Goal: Transaction & Acquisition: Purchase product/service

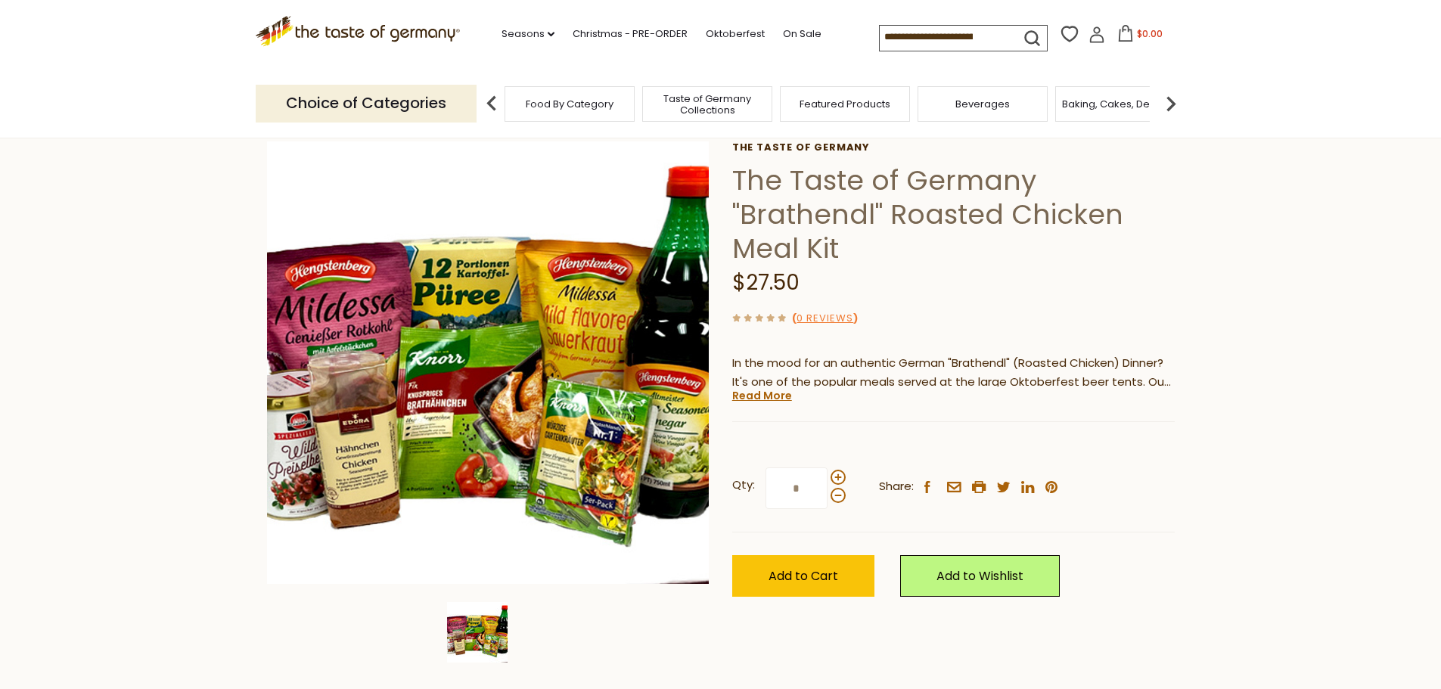
scroll to position [151, 0]
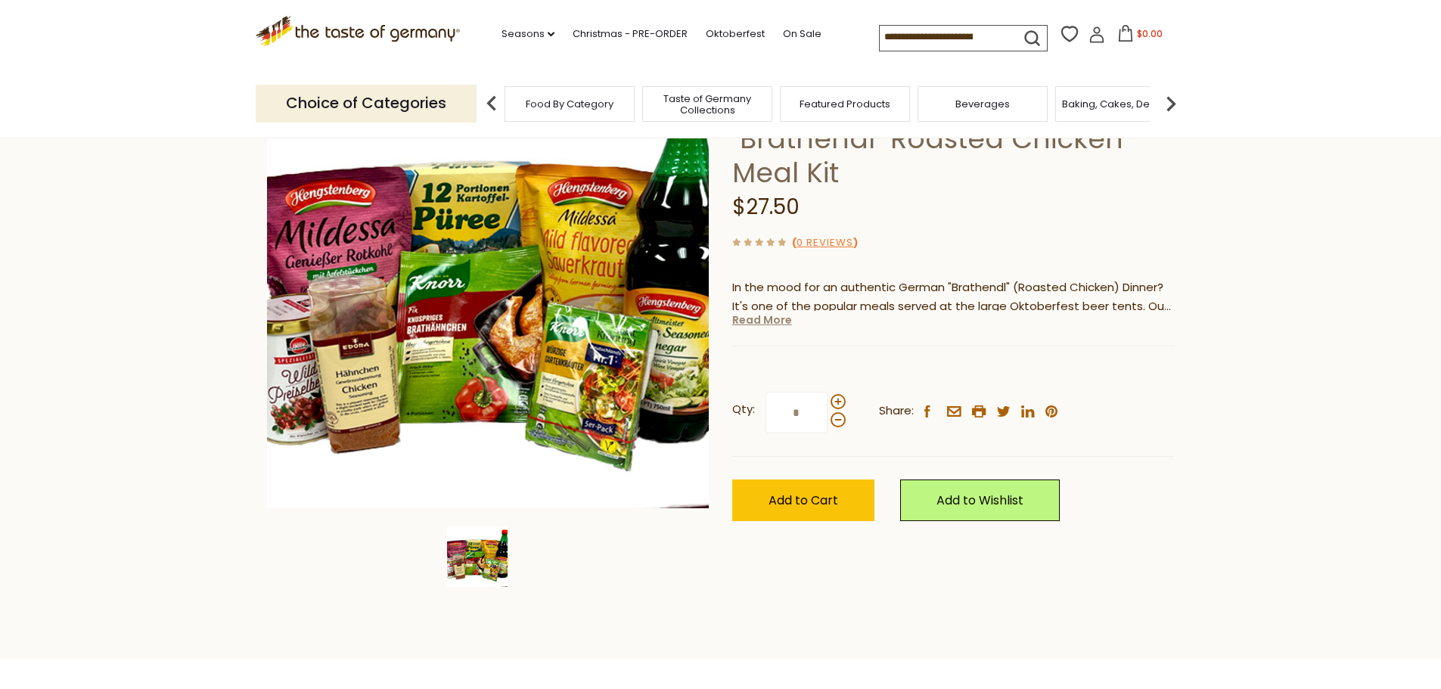
click at [772, 321] on link "Read More" at bounding box center [762, 319] width 60 height 15
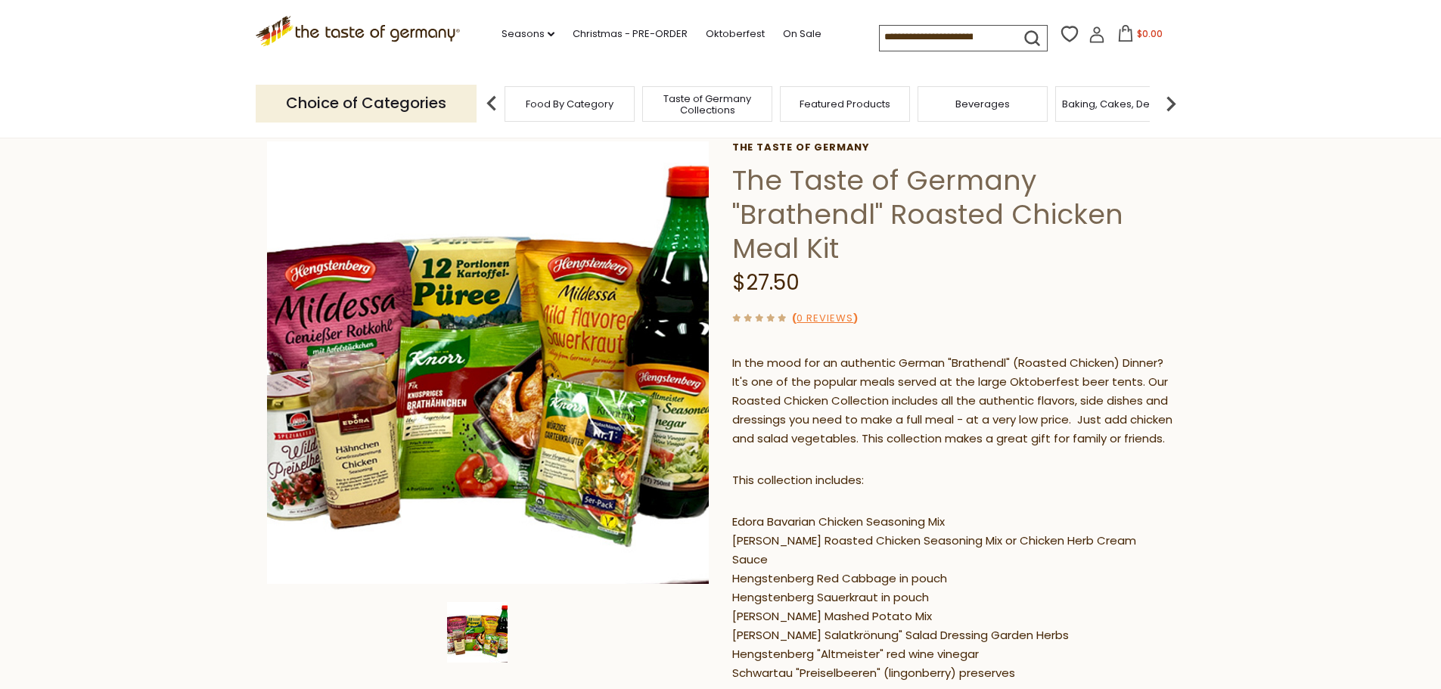
scroll to position [0, 0]
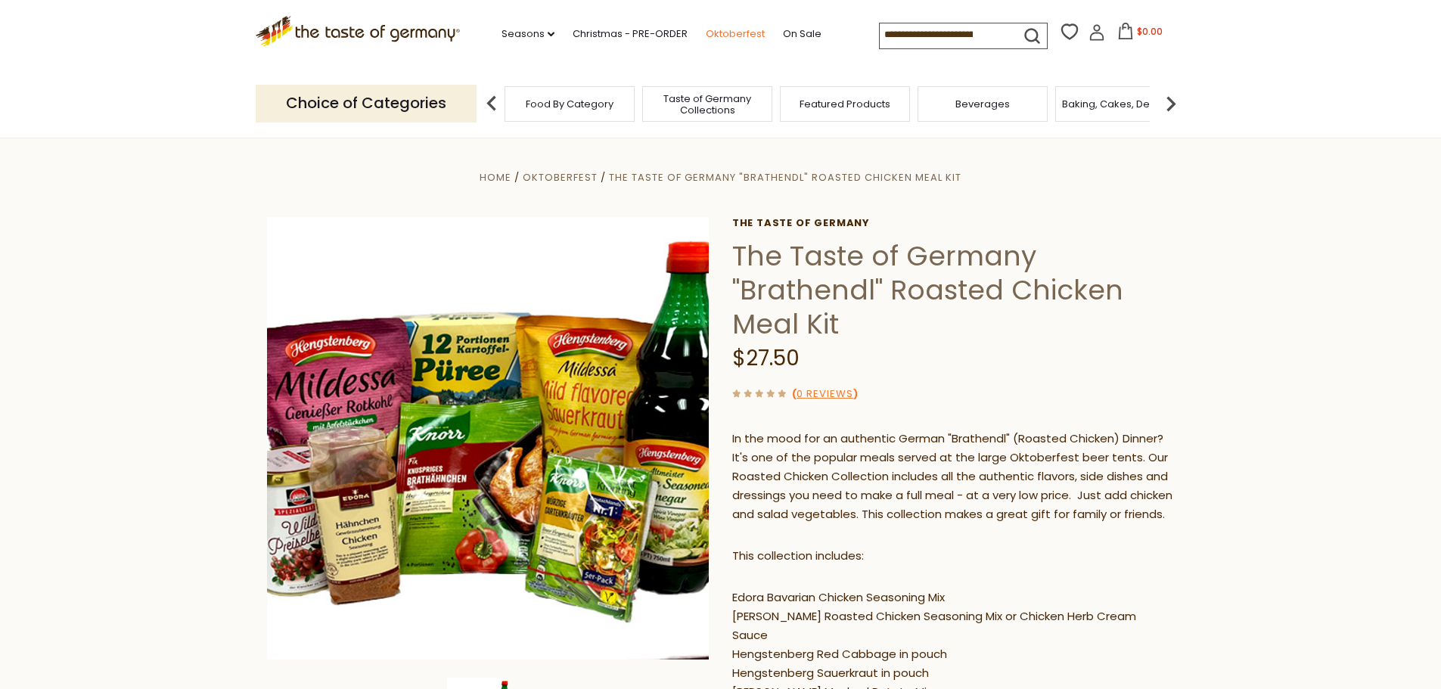
click at [730, 35] on link "Oktoberfest" at bounding box center [735, 34] width 59 height 17
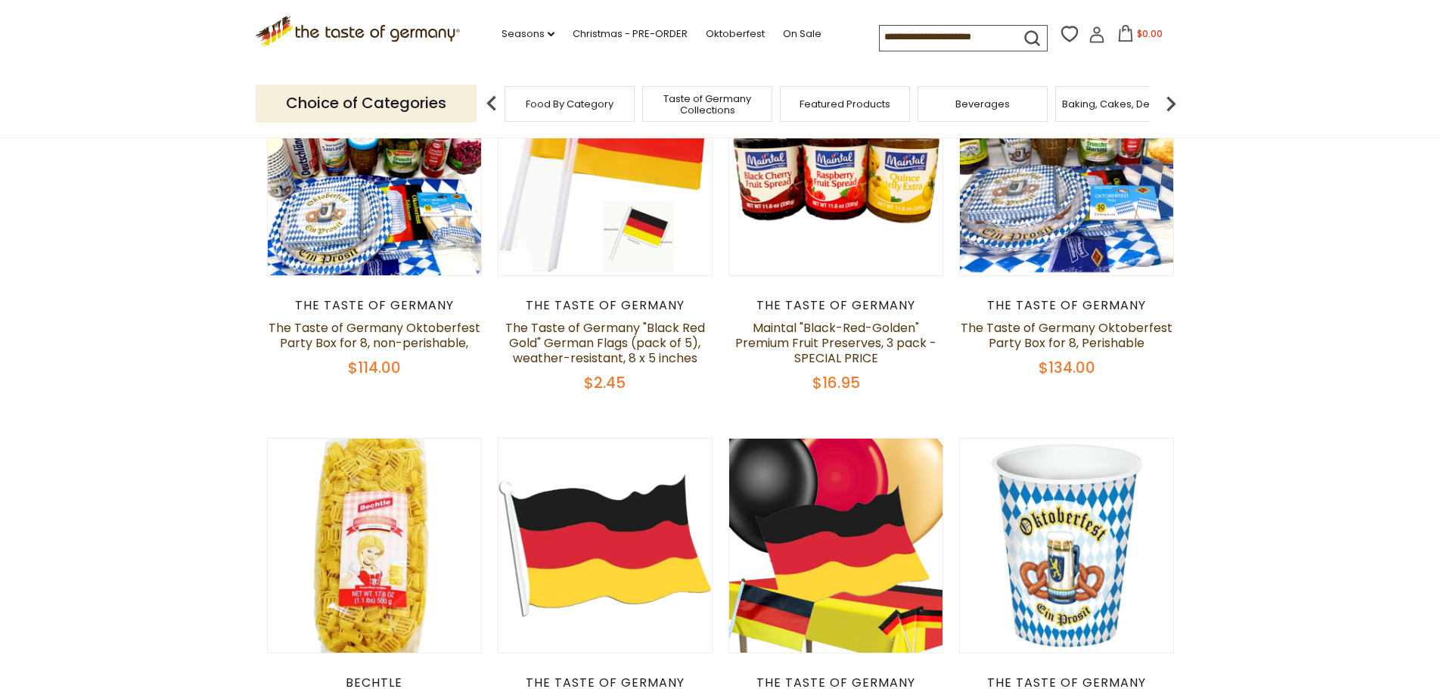
scroll to position [454, 0]
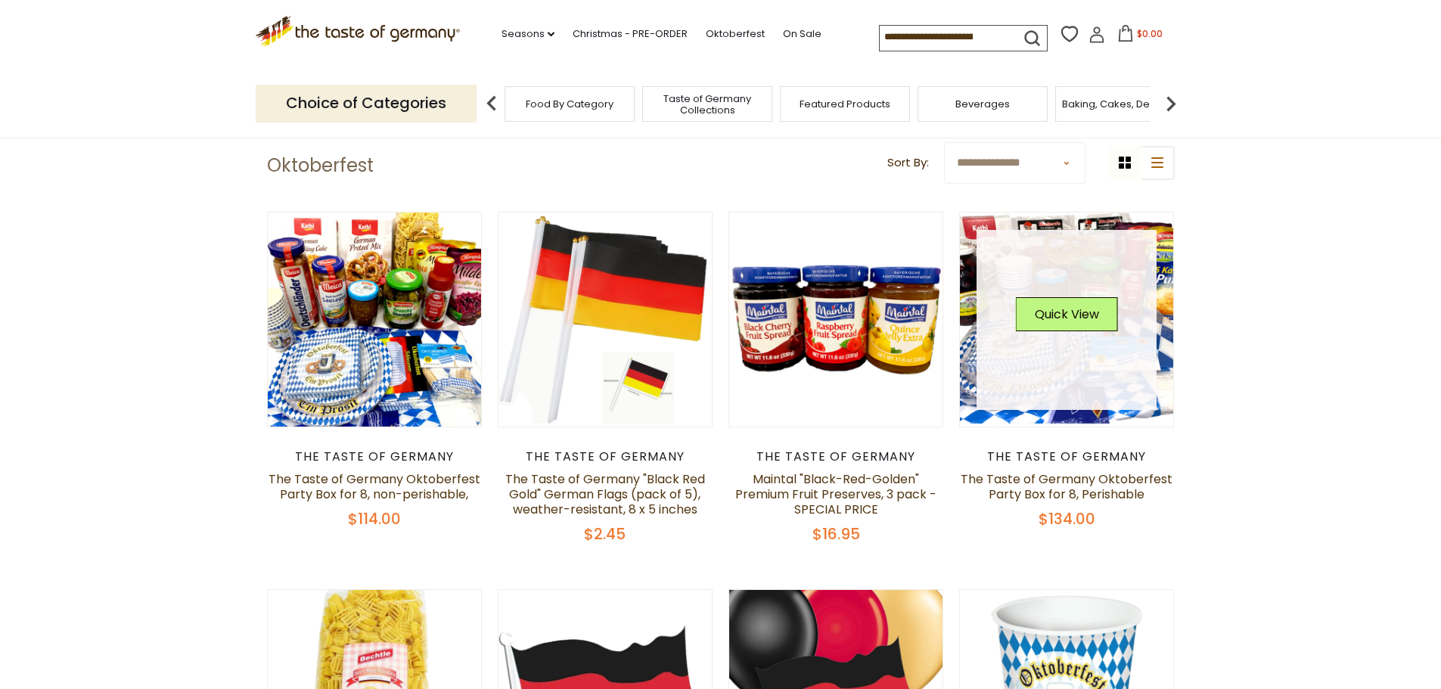
click at [1073, 378] on link at bounding box center [1067, 320] width 180 height 180
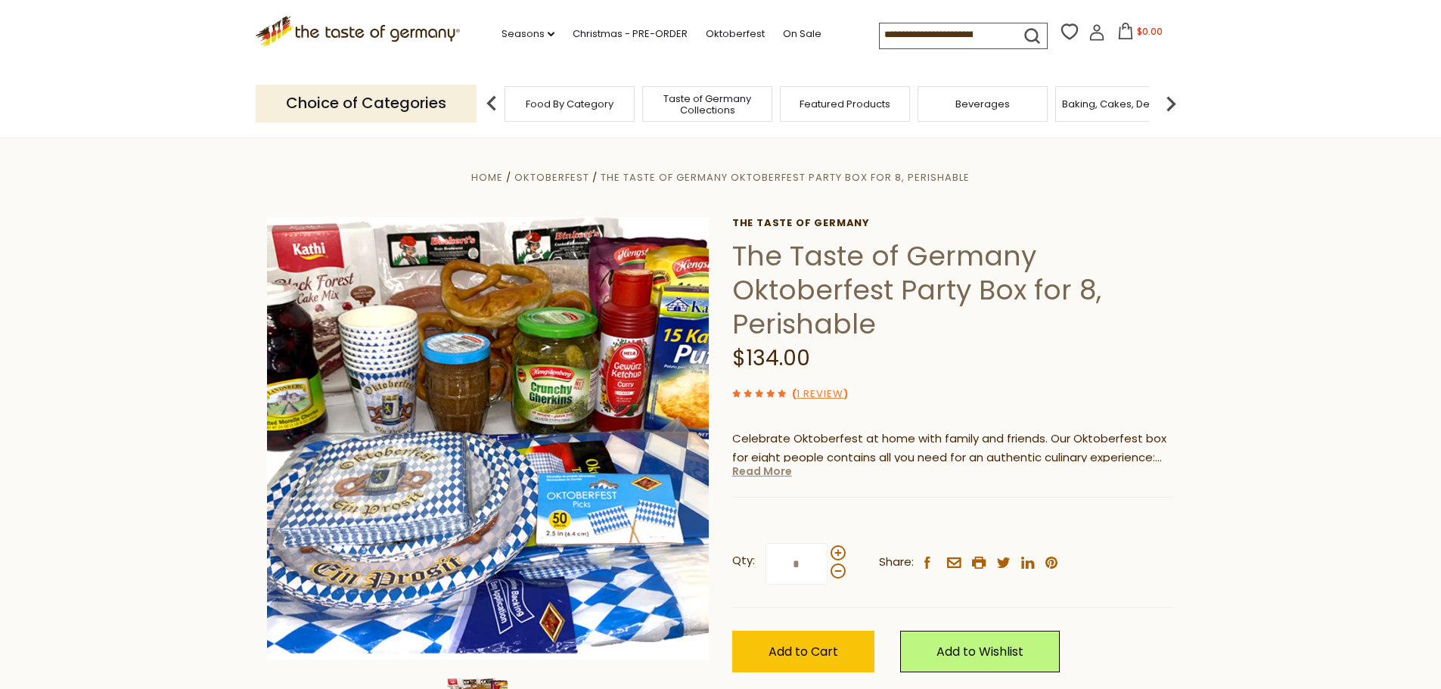
click at [768, 474] on link "Read More" at bounding box center [762, 471] width 60 height 15
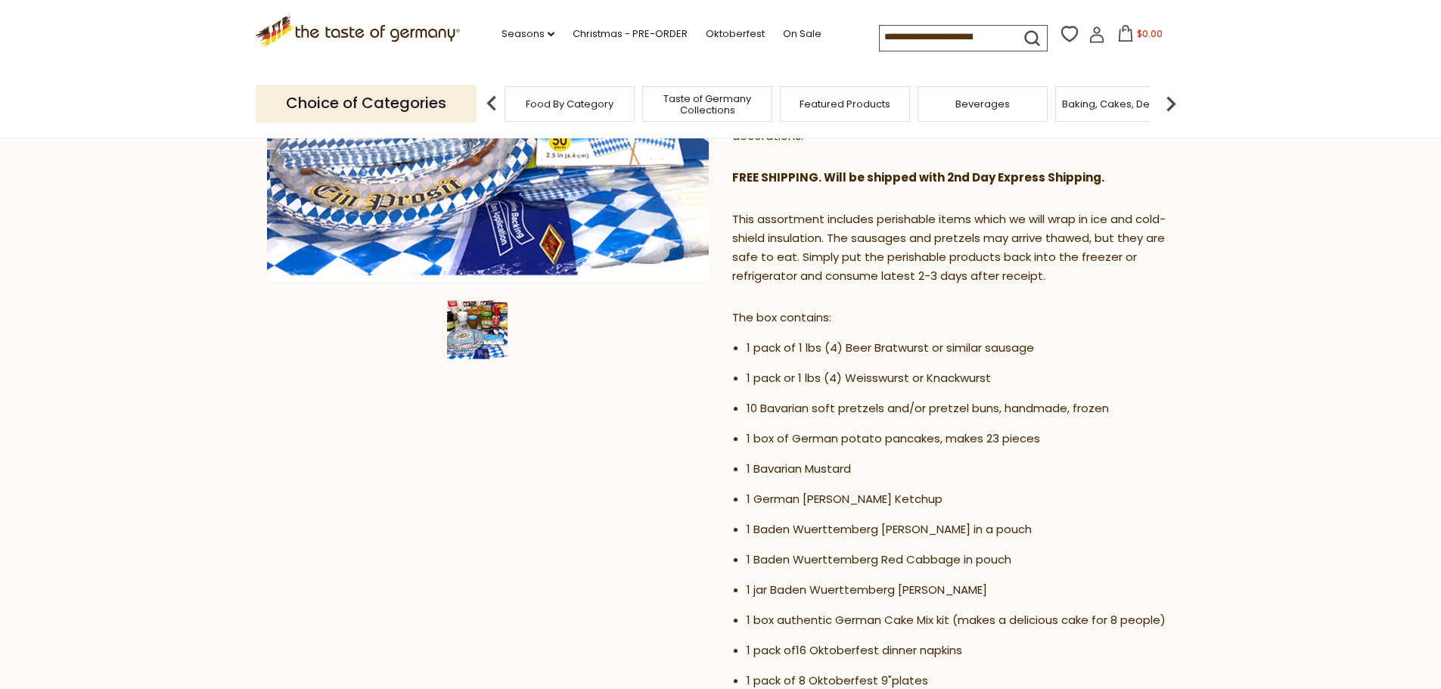
scroll to position [454, 0]
